Goal: Task Accomplishment & Management: Use online tool/utility

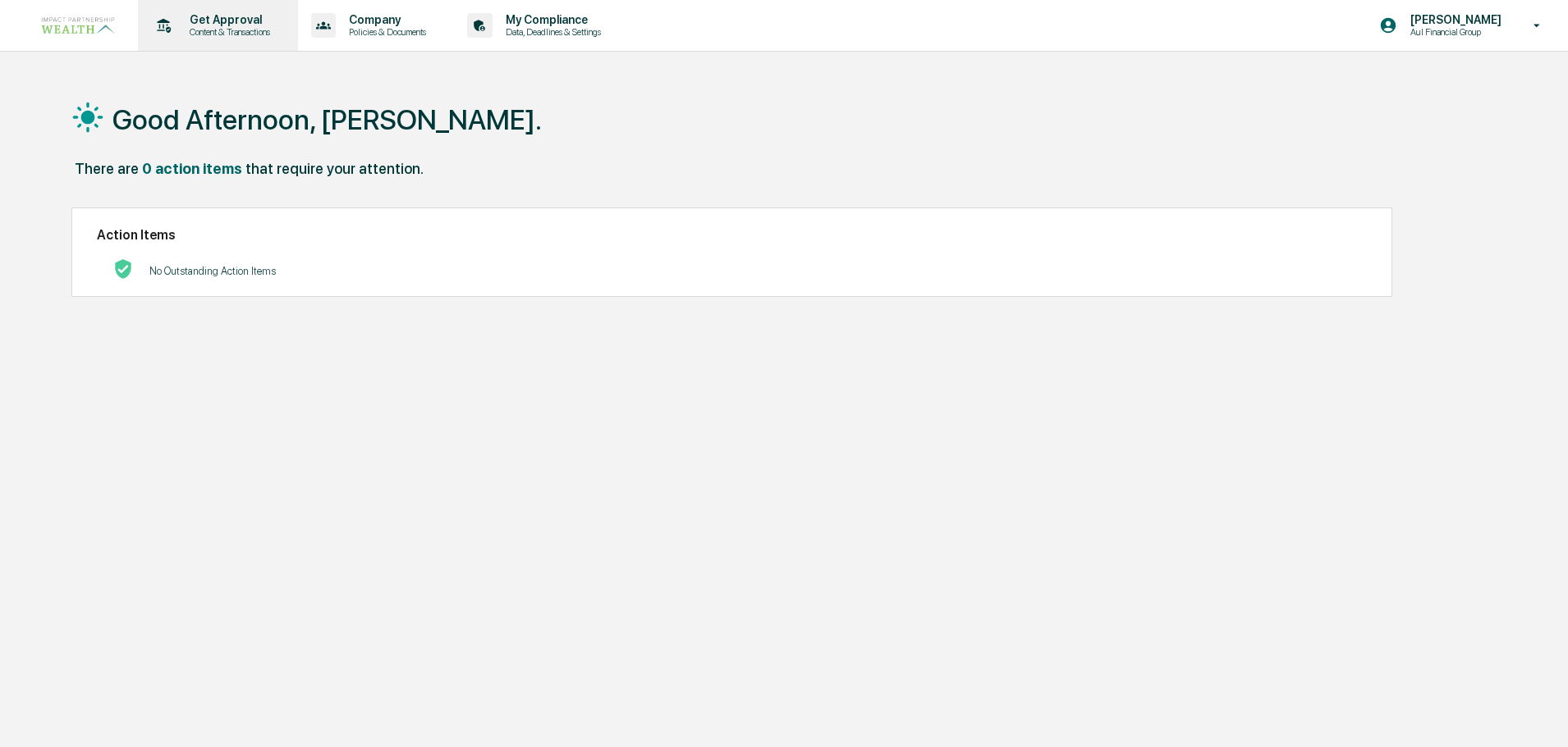
click at [220, 25] on p "Get Approval" at bounding box center [227, 20] width 102 height 13
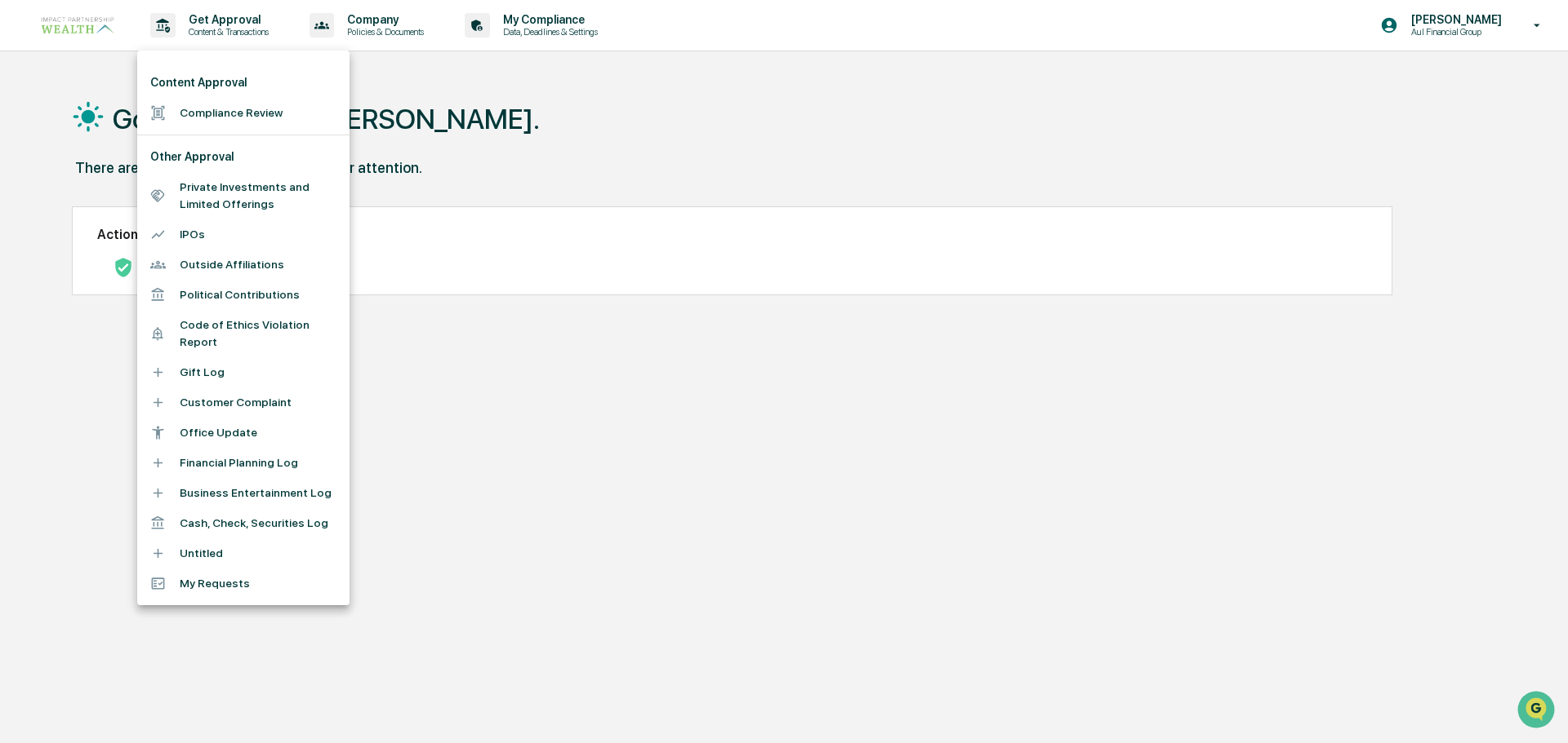
click at [239, 120] on li "Compliance Review" at bounding box center [243, 113] width 213 height 30
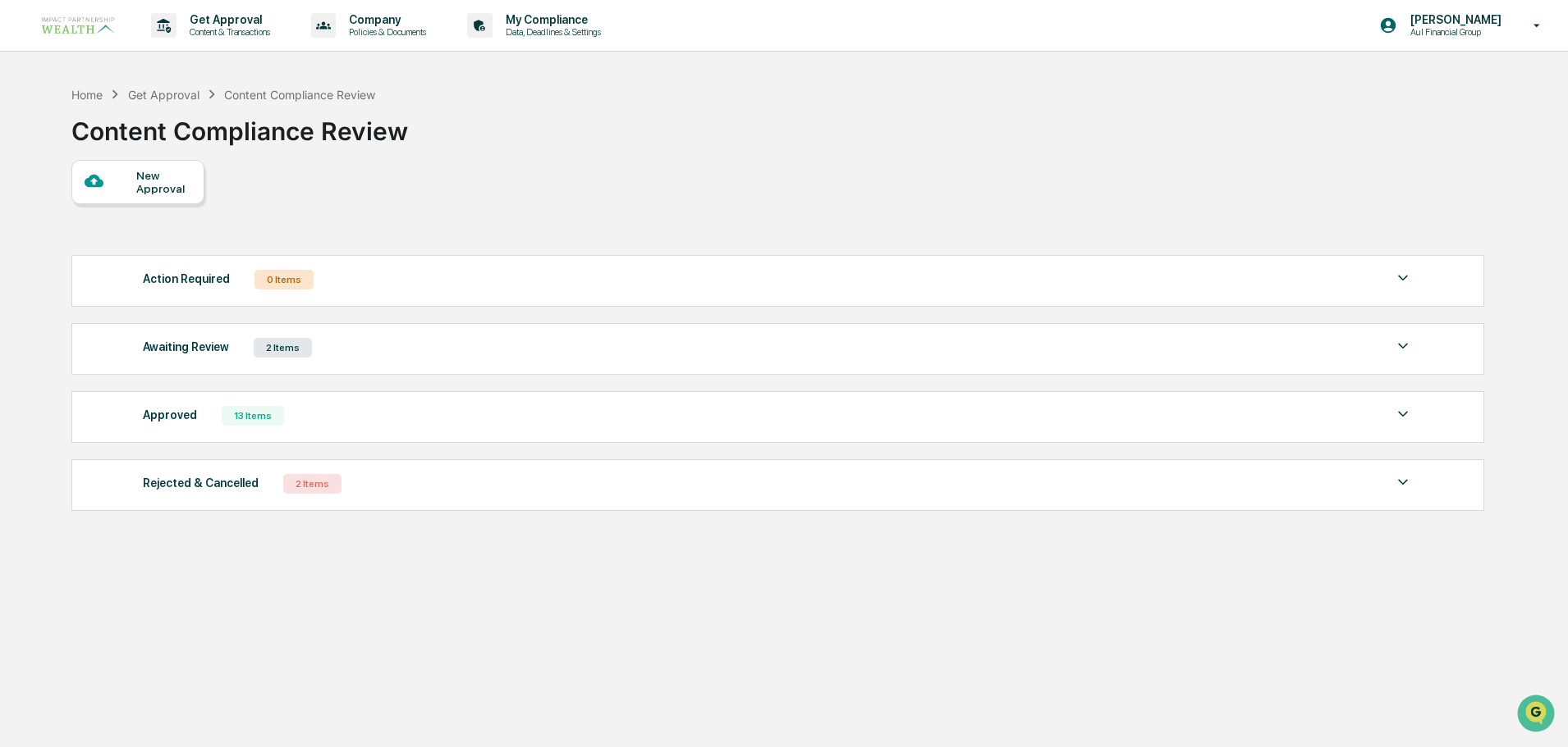
click at [285, 351] on div "2 Items" at bounding box center [282, 348] width 58 height 20
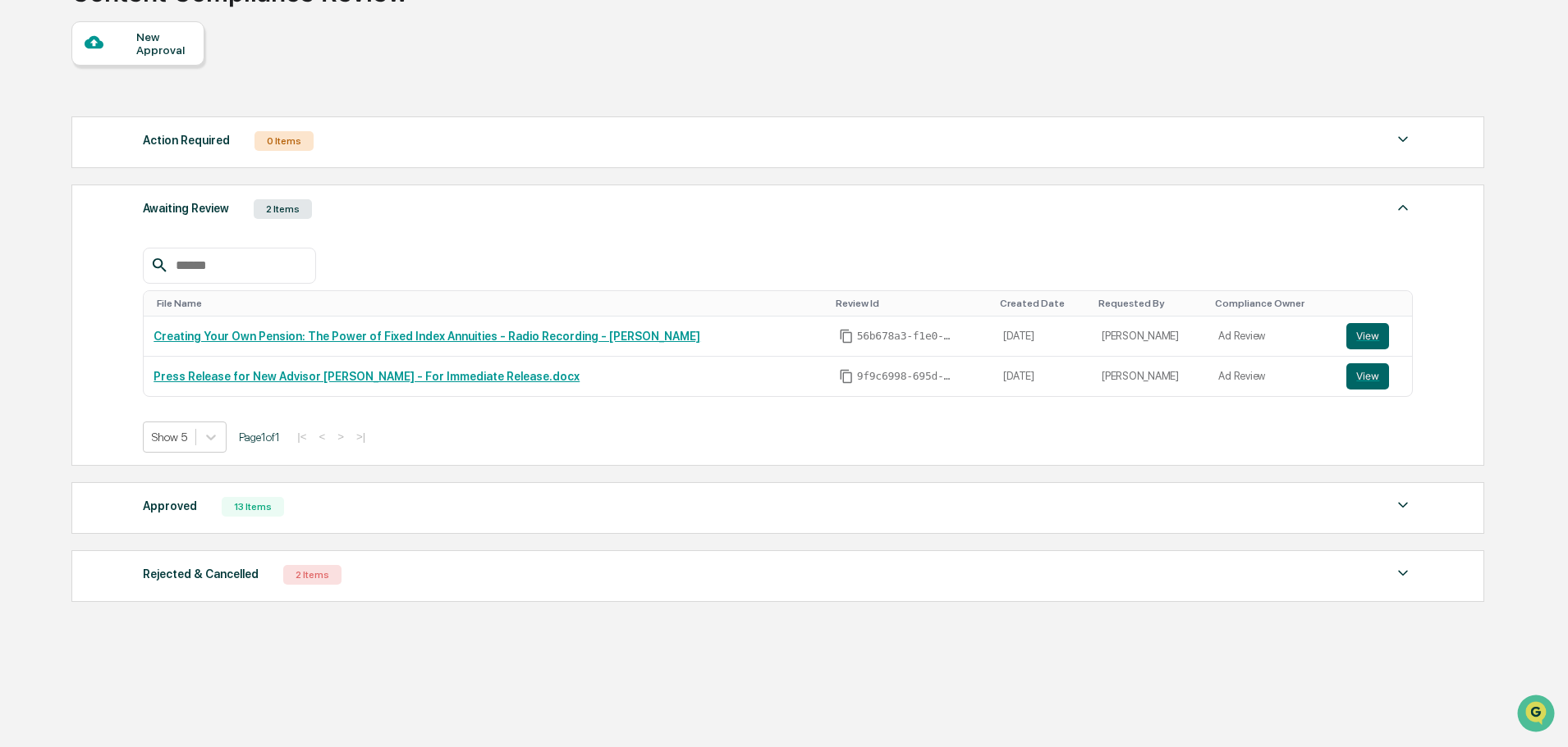
scroll to position [142, 0]
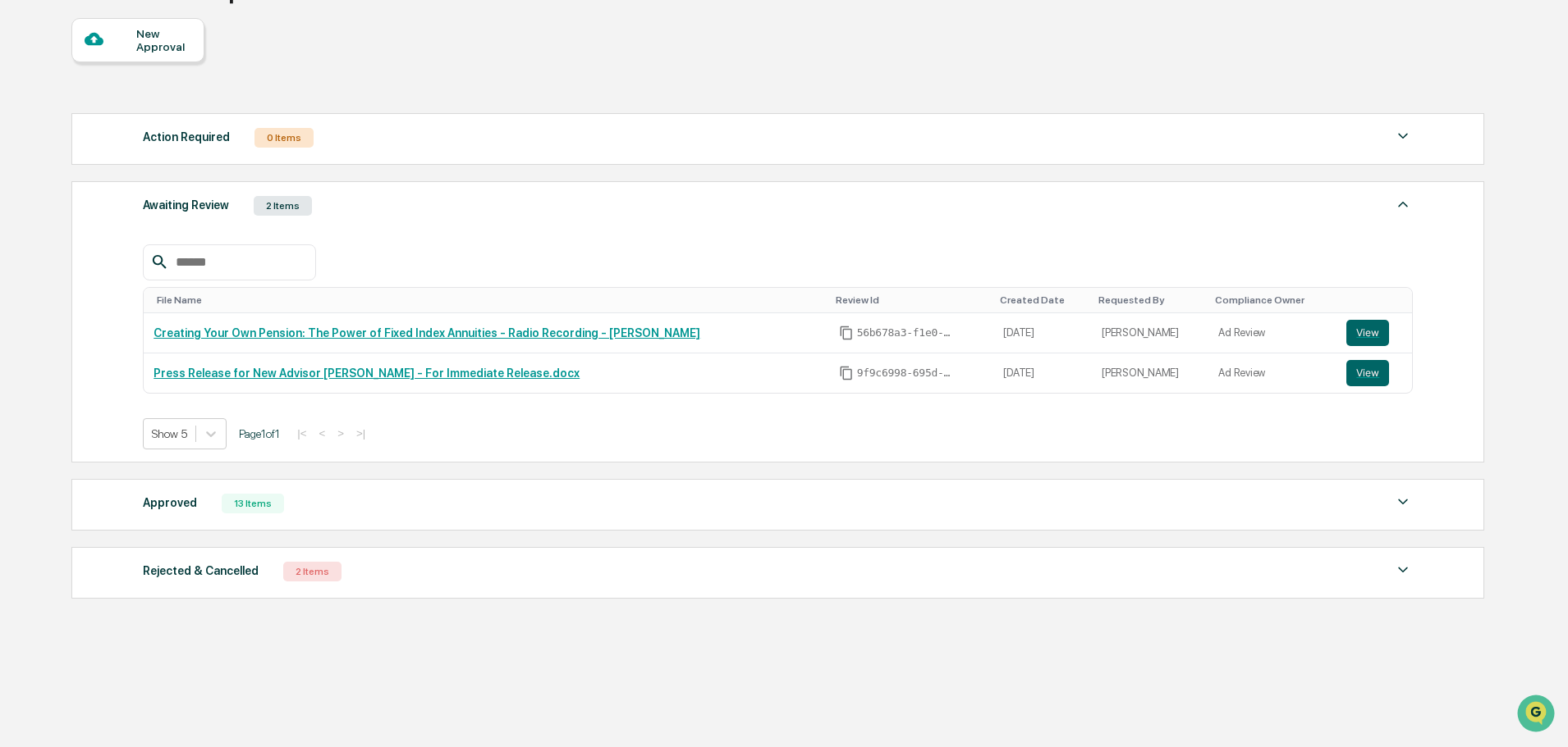
click at [264, 505] on div "13 Items" at bounding box center [252, 503] width 63 height 20
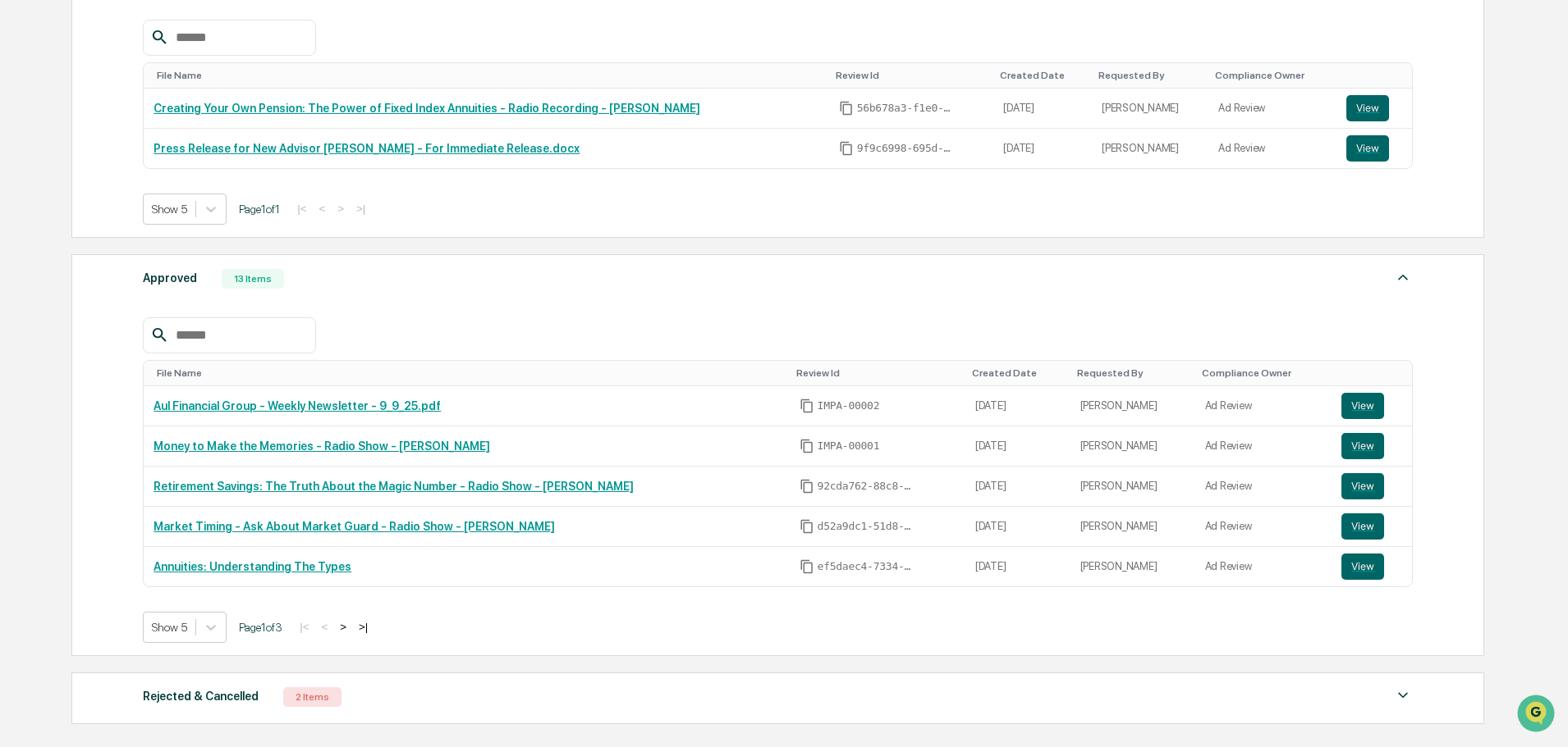
scroll to position [388, 0]
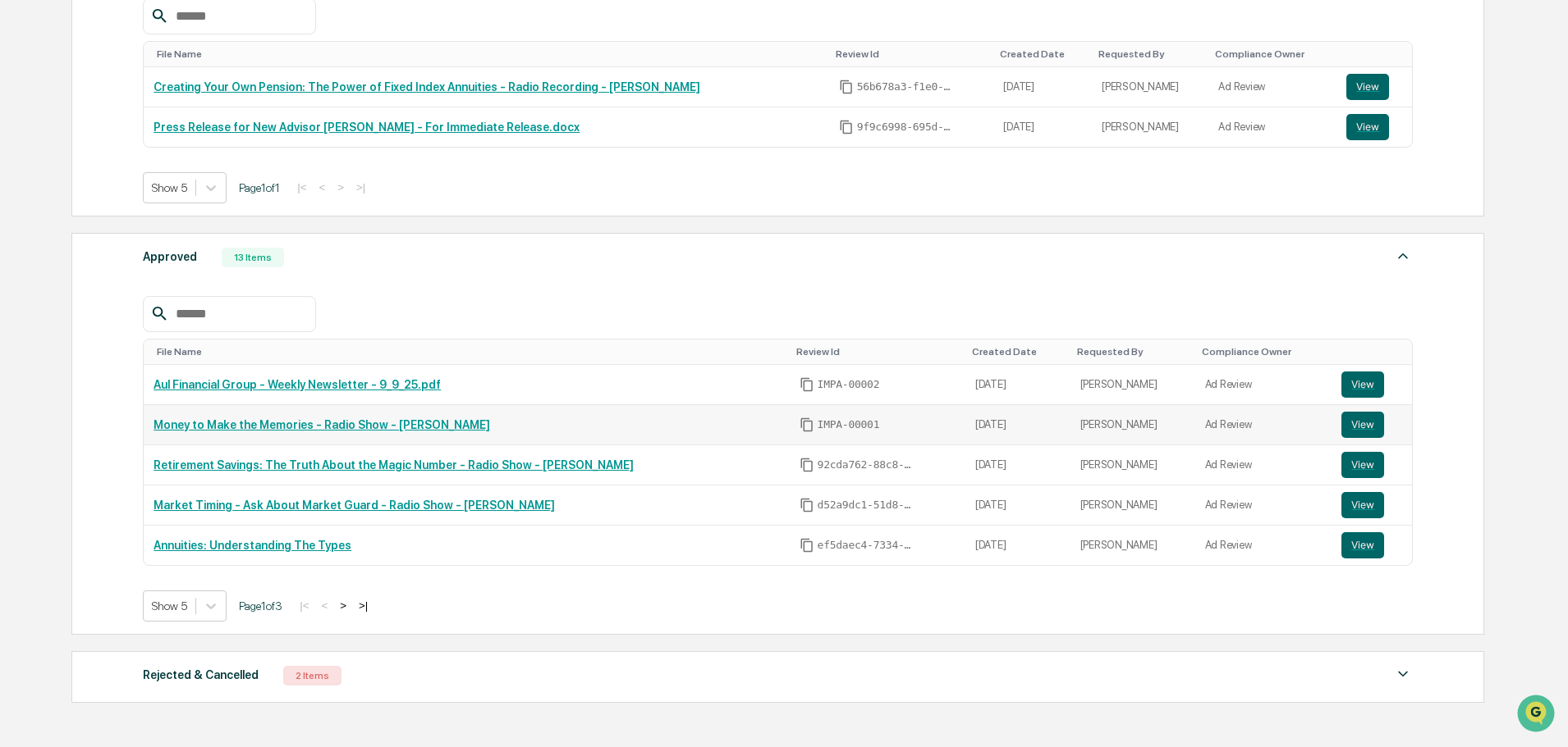
click at [286, 431] on link "Money to Make the Memories - Radio Show - [PERSON_NAME]" at bounding box center [322, 425] width 337 height 13
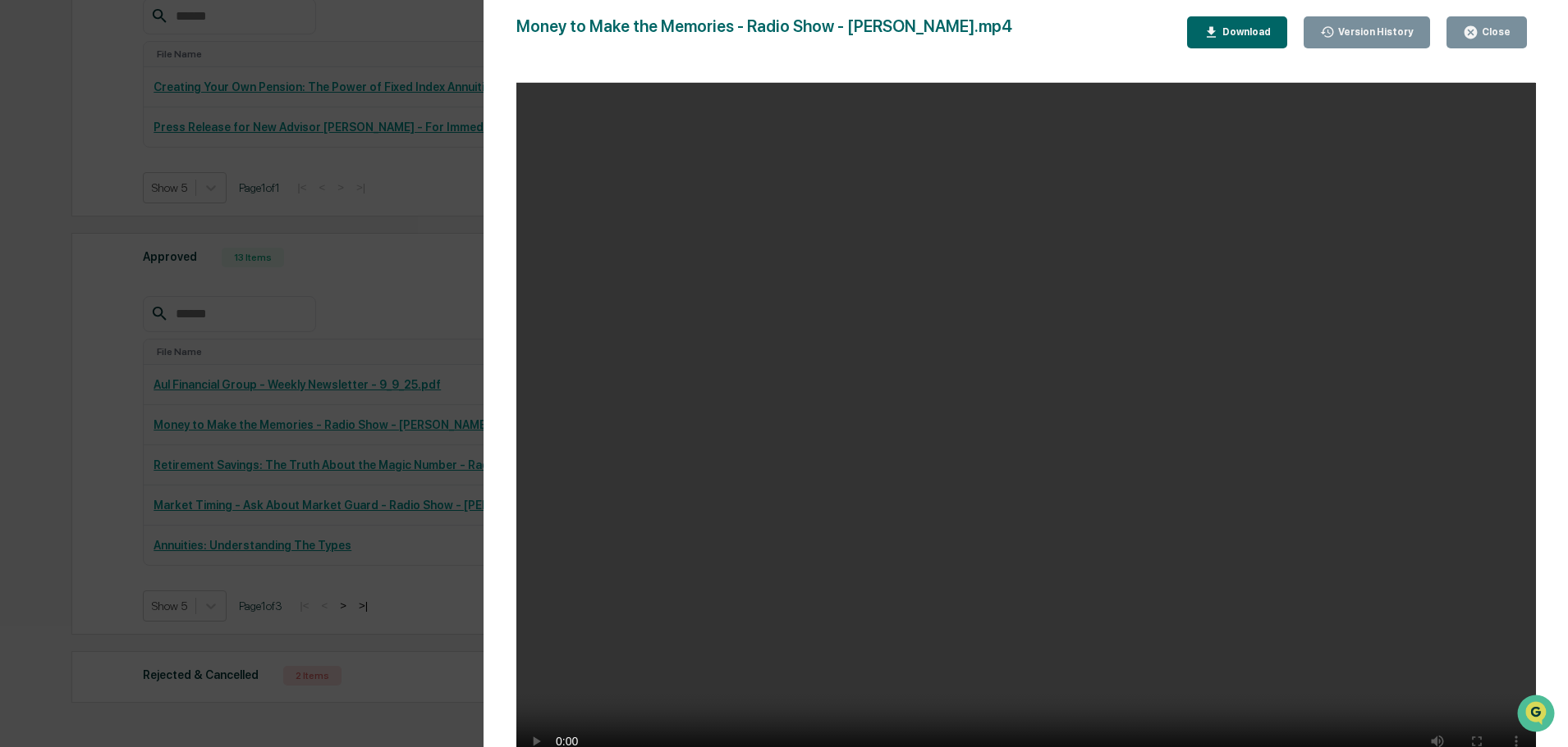
click at [1489, 27] on div "Close" at bounding box center [1494, 32] width 32 height 11
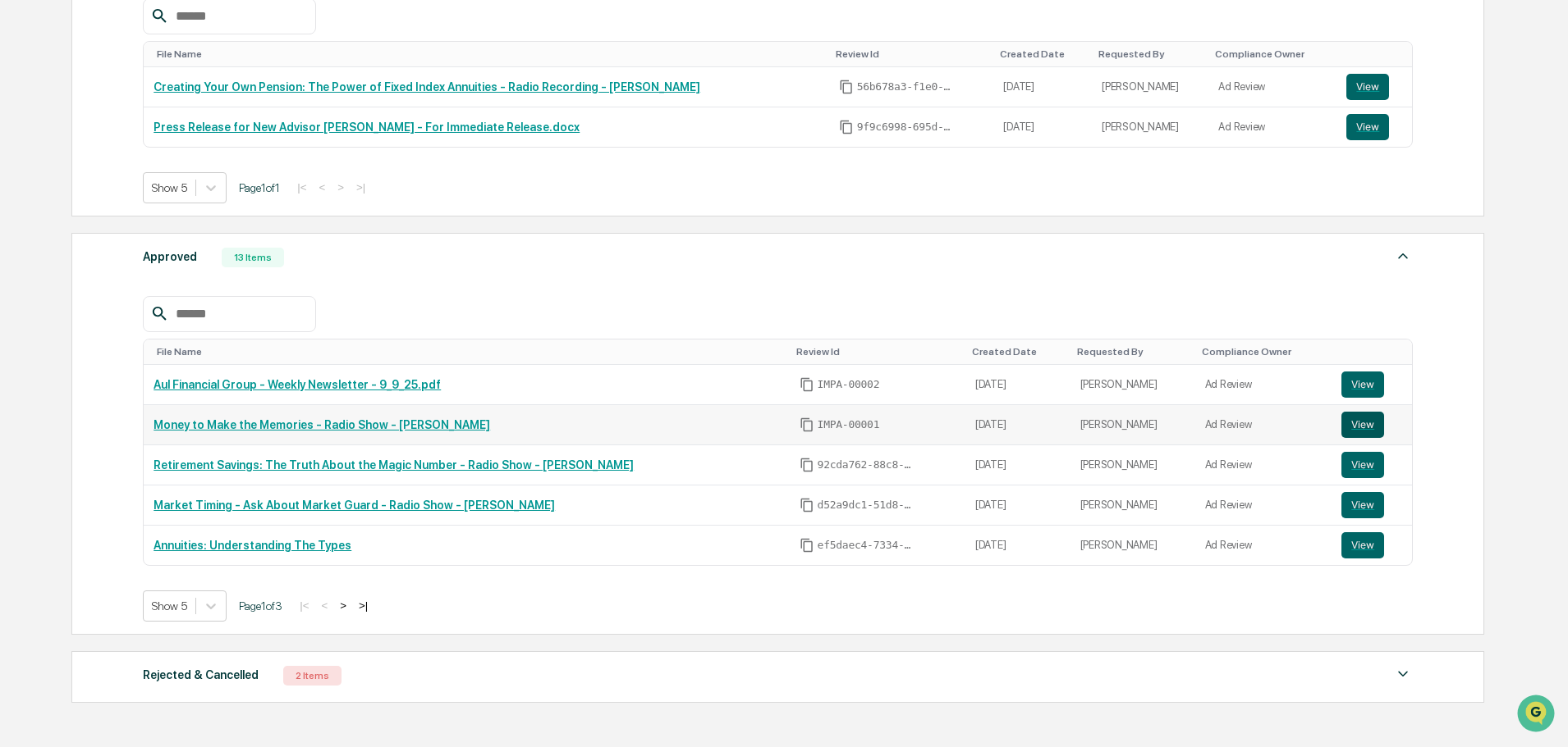
click at [1371, 424] on button "View" at bounding box center [1363, 425] width 43 height 26
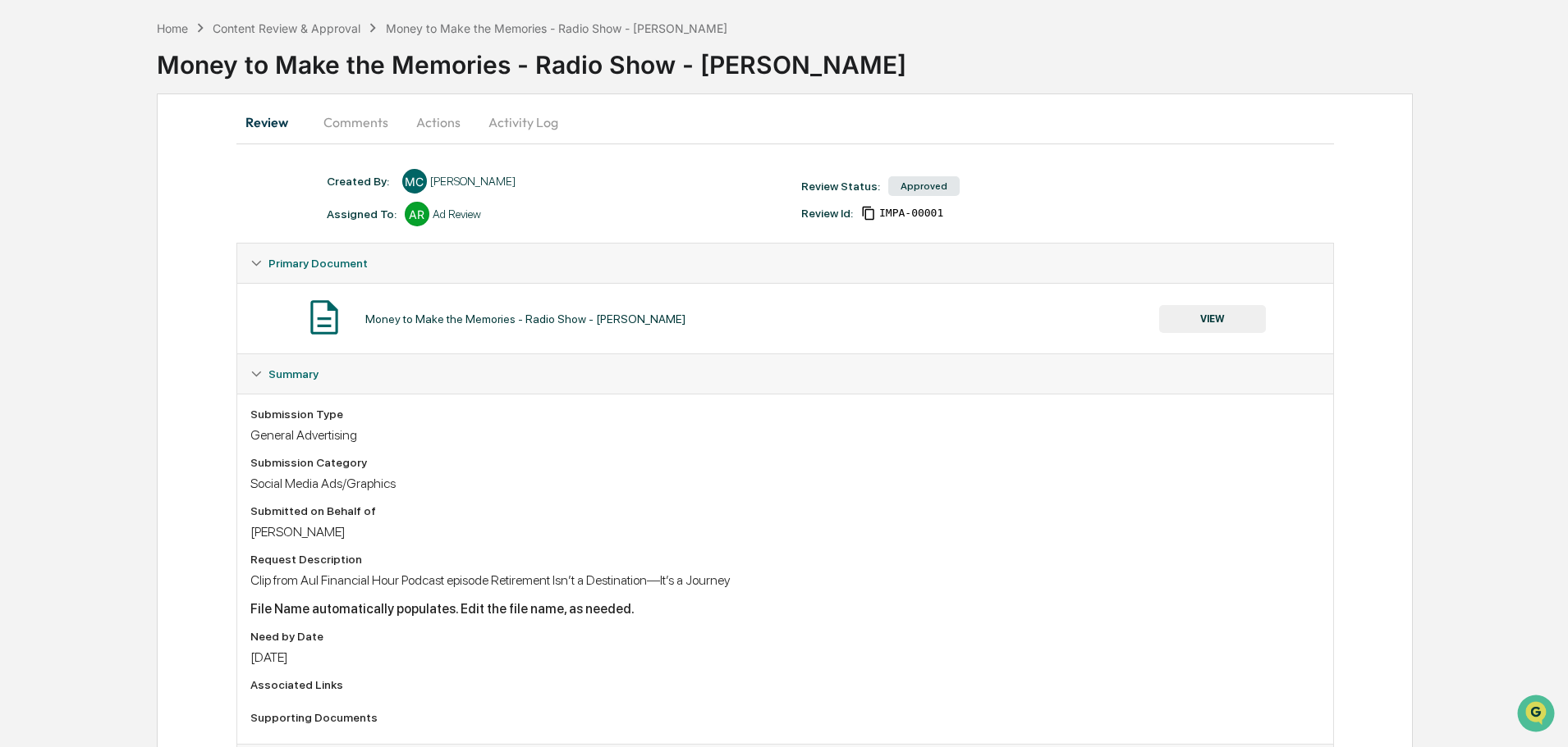
scroll to position [146, 0]
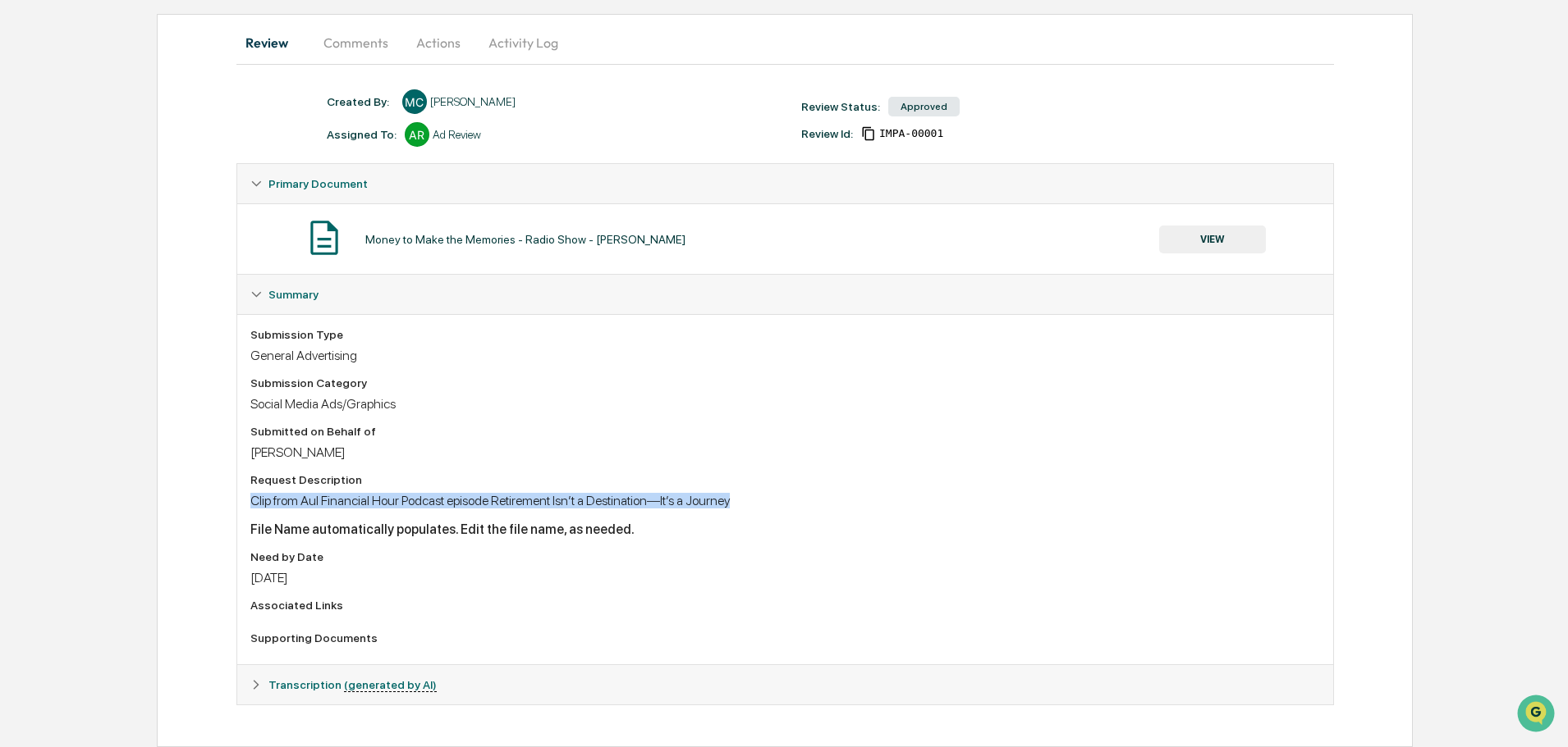
drag, startPoint x: 249, startPoint y: 503, endPoint x: 655, endPoint y: 509, distance: 406.0
click at [747, 508] on div "Clip from Aul Financial Hour Podcast episode Retirement Isn’t a Destination—It’…" at bounding box center [785, 500] width 1069 height 16
copy div "Clip from Aul Financial Hour Podcast episode Retirement Isn’t a Destination—It’…"
